Goal: Transaction & Acquisition: Download file/media

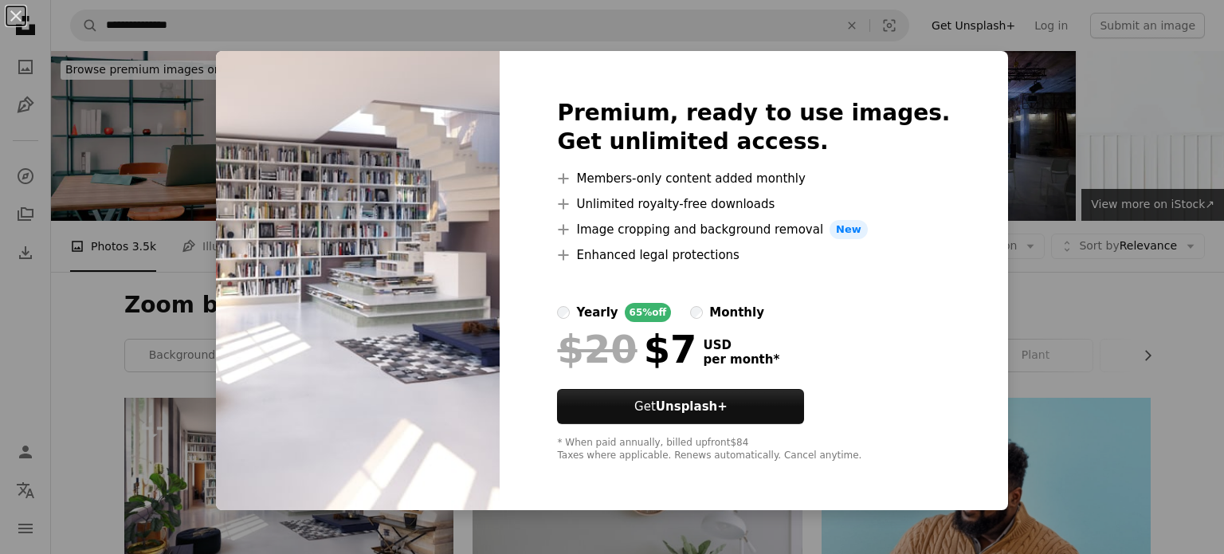
click at [986, 327] on div "An X shape Premium, ready to use images. Get unlimited access. A plus sign Memb…" at bounding box center [612, 277] width 1224 height 554
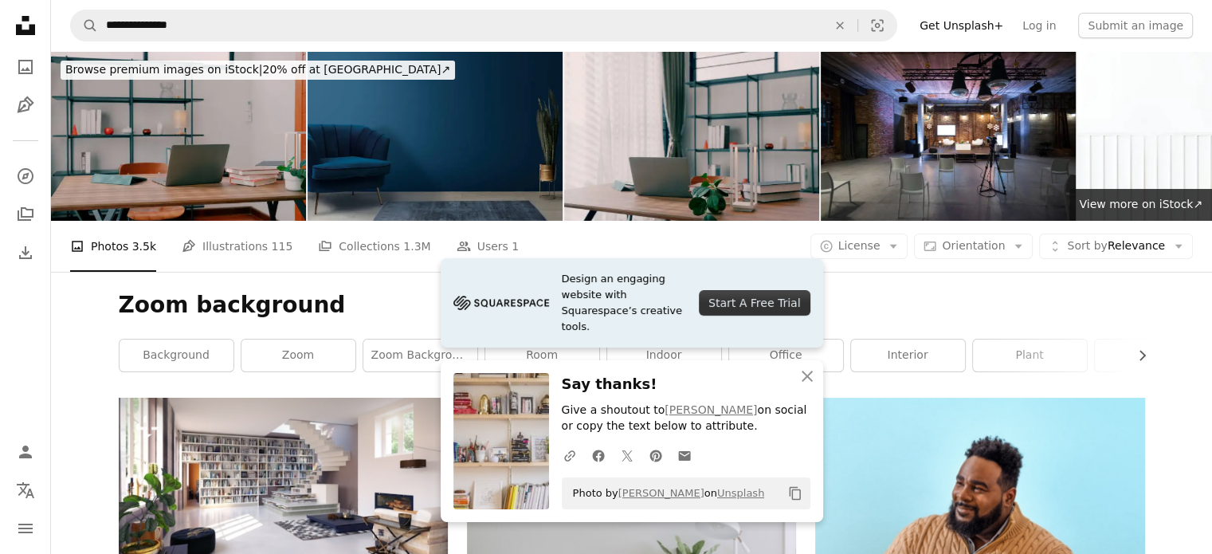
click at [800, 461] on div "A URL sharing icon (chains) Facebook icon X (formerly Twitter) icon Pinterest i…" at bounding box center [682, 455] width 255 height 32
click at [809, 382] on icon "An X shape" at bounding box center [807, 376] width 19 height 19
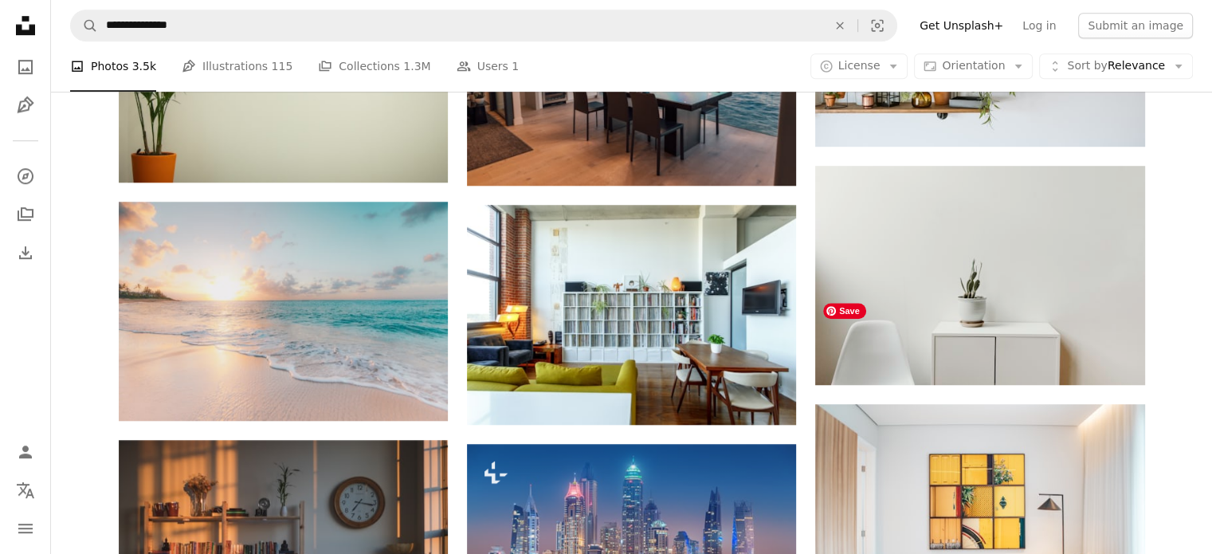
scroll to position [1036, 0]
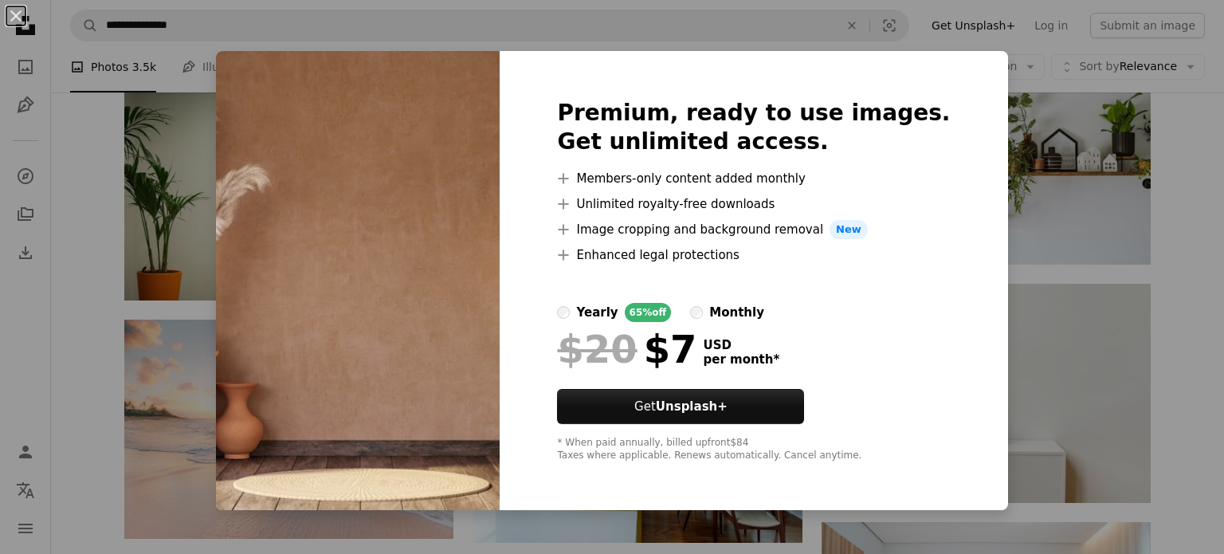
click at [1167, 257] on div "An X shape Premium, ready to use images. Get unlimited access. A plus sign Memb…" at bounding box center [612, 277] width 1224 height 554
